Goal: Find specific page/section: Find specific page/section

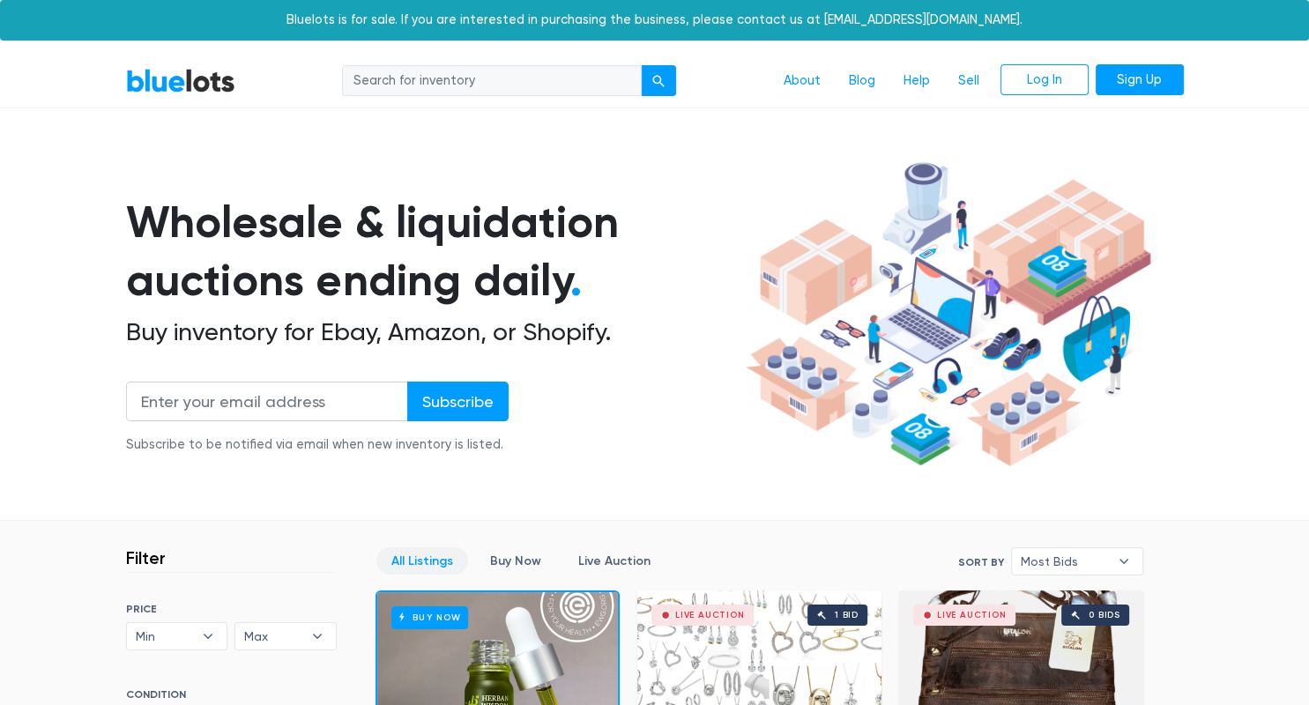
click at [515, 79] on input "search" at bounding box center [492, 81] width 300 height 32
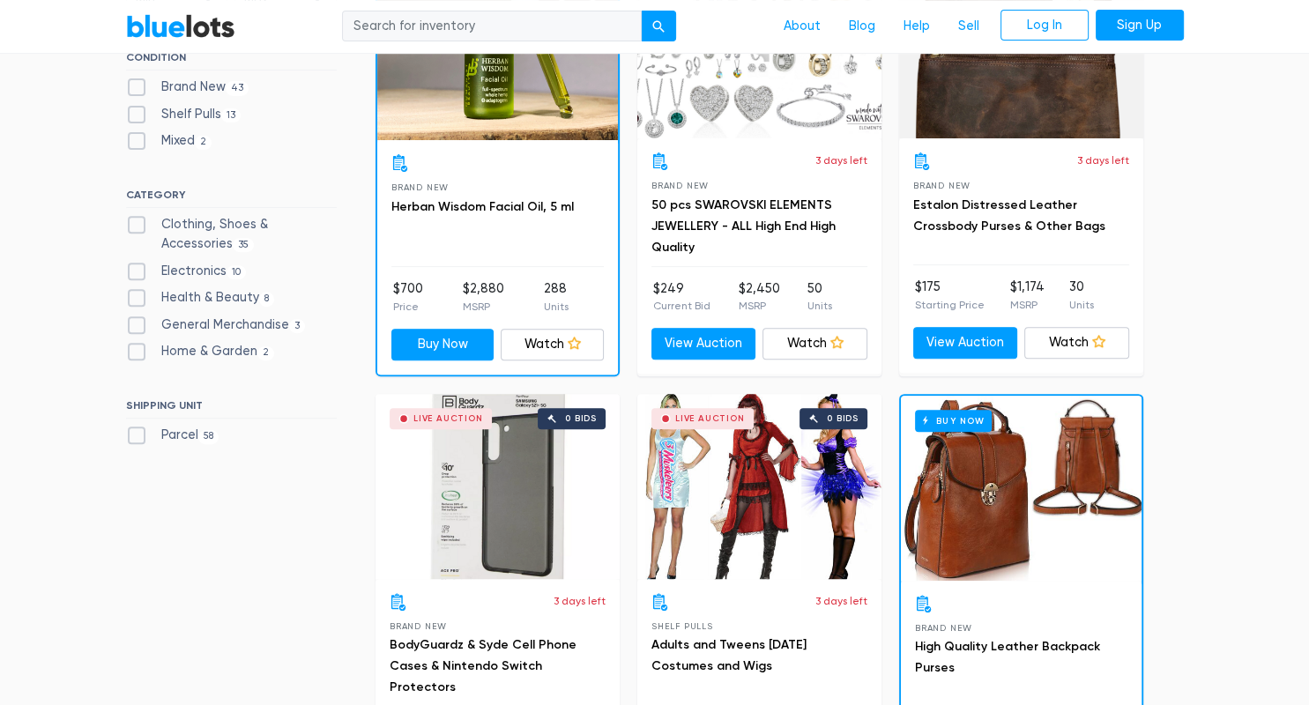
scroll to position [715, 0]
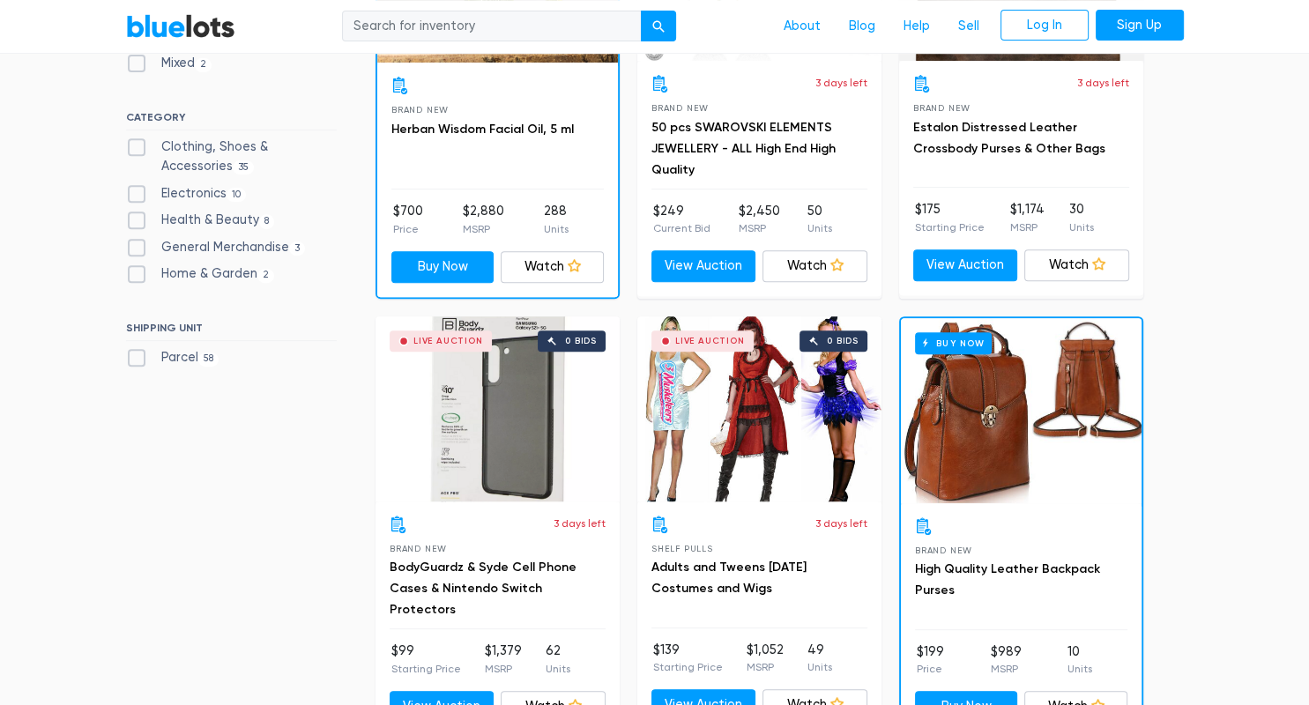
click at [136, 145] on label "Clothing, Shoes & Accessories 35" at bounding box center [231, 156] width 211 height 38
click at [136, 145] on Accessories"] "Clothing, Shoes & Accessories 35" at bounding box center [131, 142] width 11 height 11
checkbox Accessories"] "true"
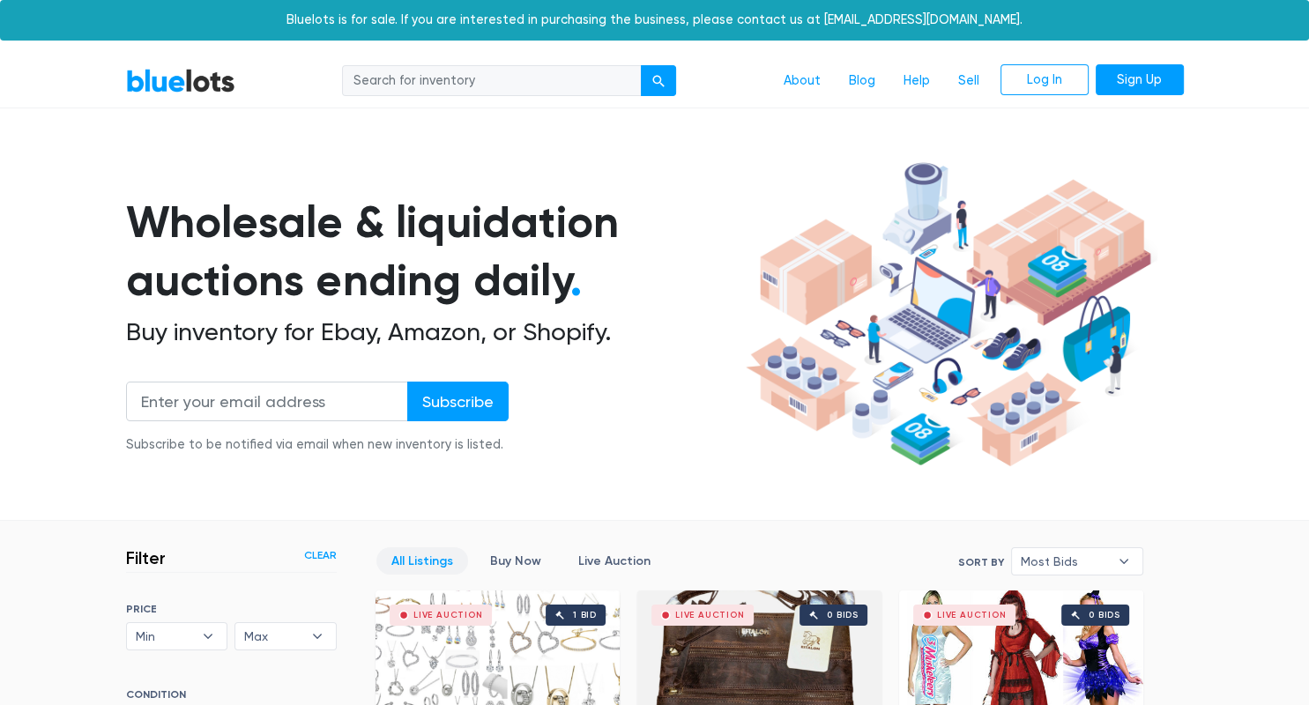
click at [333, 553] on link "Clear" at bounding box center [320, 555] width 33 height 16
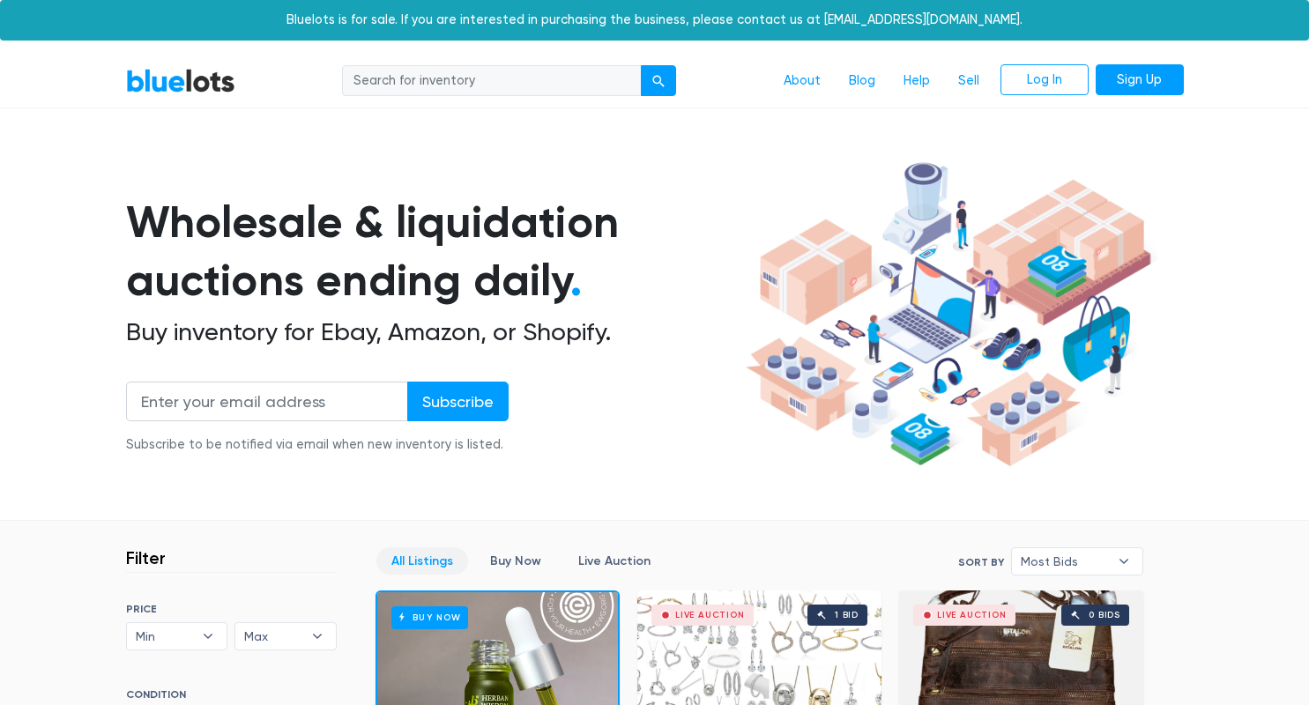
scroll to position [474, 0]
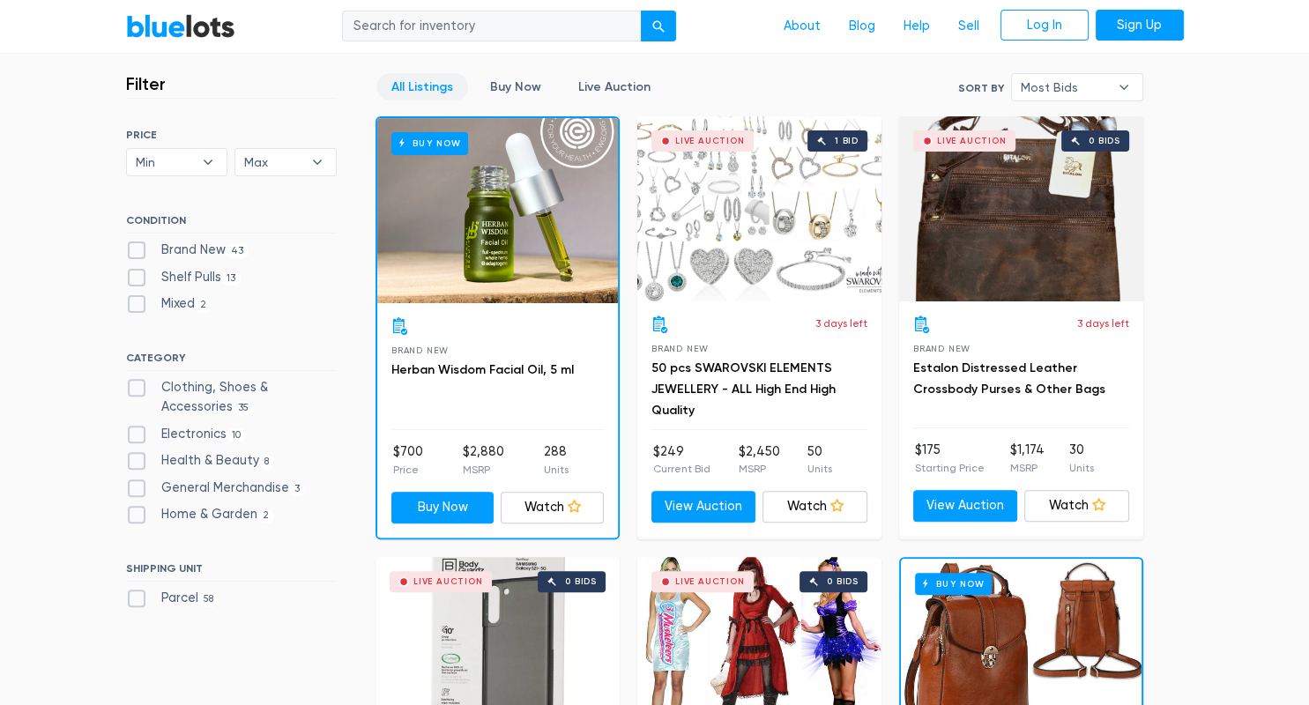
click at [132, 460] on label "Health & Beauty 8" at bounding box center [200, 460] width 149 height 19
click at [132, 460] on Beauty"] "Health & Beauty 8" at bounding box center [131, 456] width 11 height 11
checkbox Beauty"] "true"
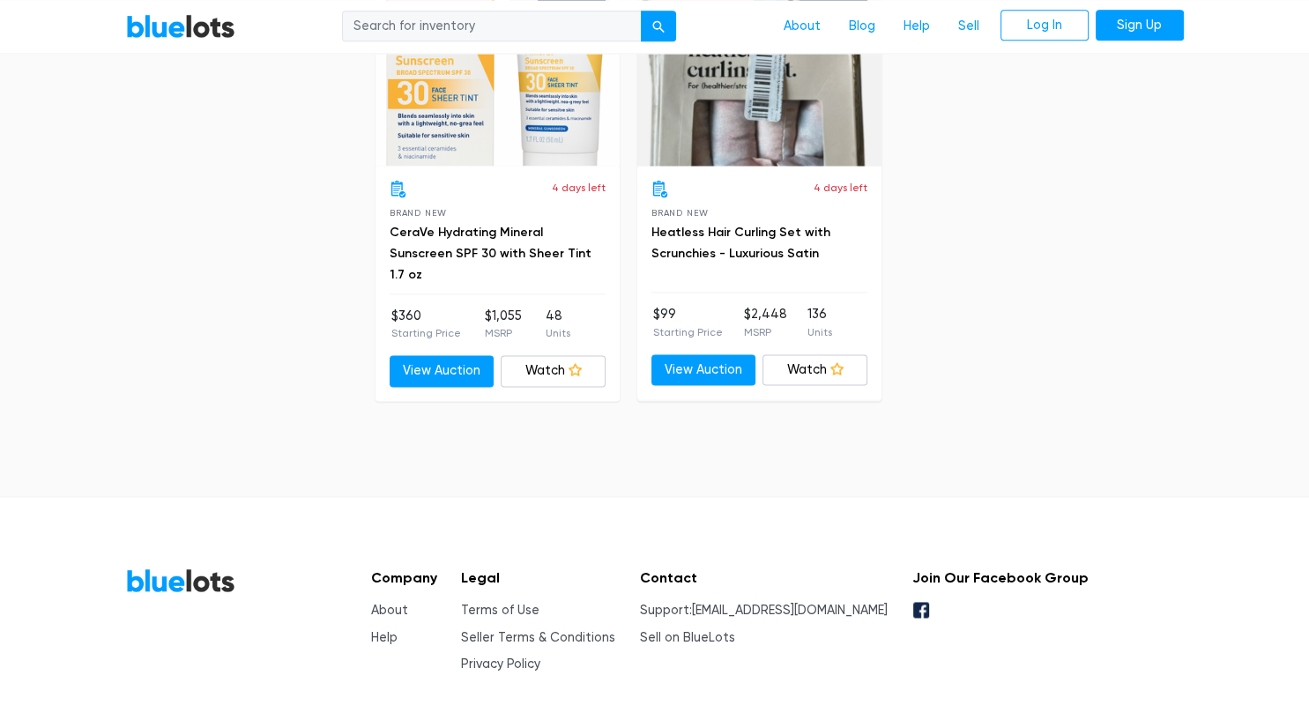
scroll to position [2390, 0]
